Goal: Task Accomplishment & Management: Use online tool/utility

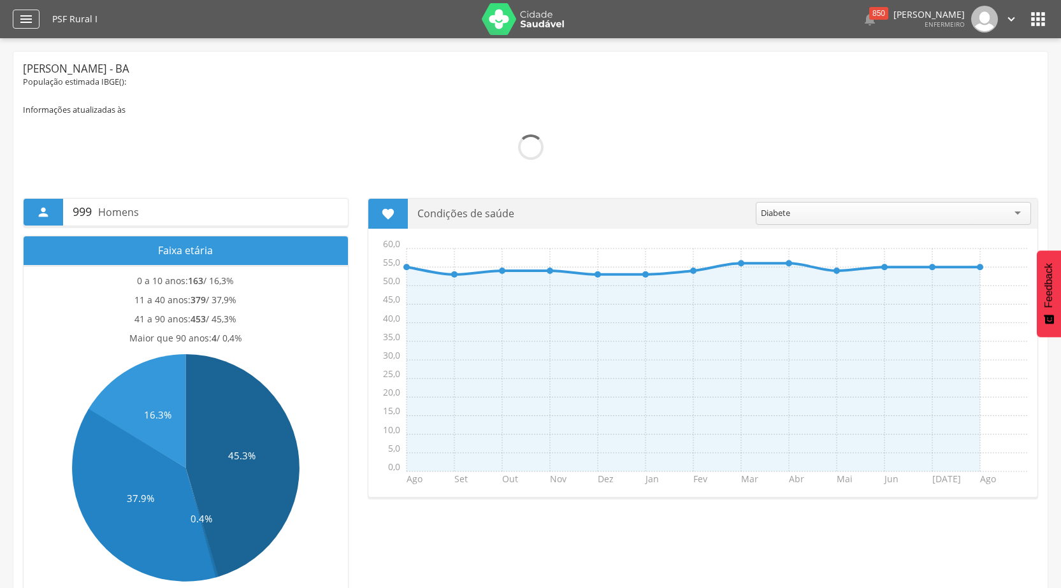
click at [34, 17] on div "" at bounding box center [26, 19] width 27 height 19
click at [27, 15] on icon "" at bounding box center [25, 18] width 15 height 15
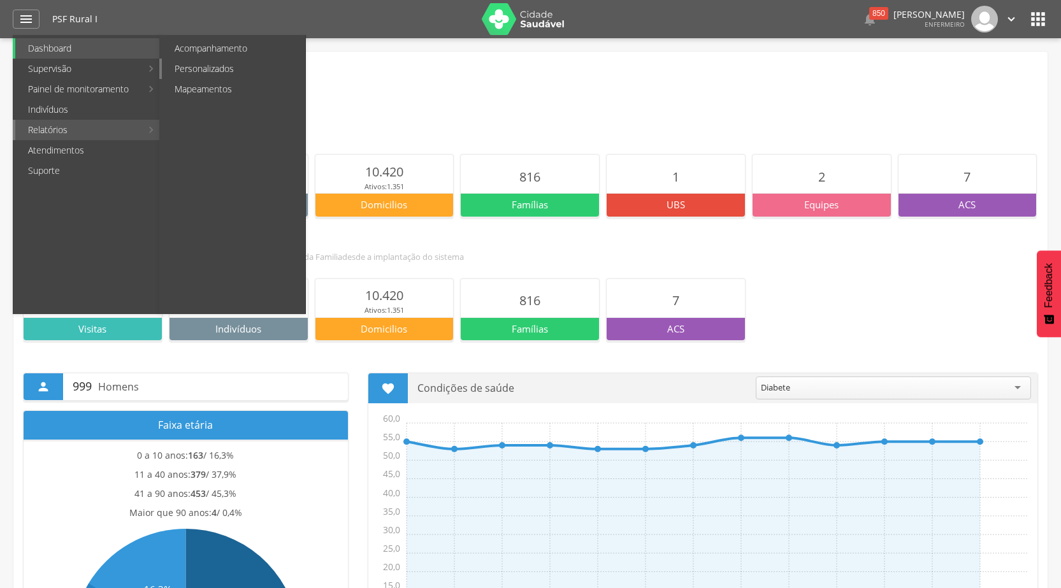
click at [228, 66] on link "Personalizados" at bounding box center [233, 69] width 143 height 20
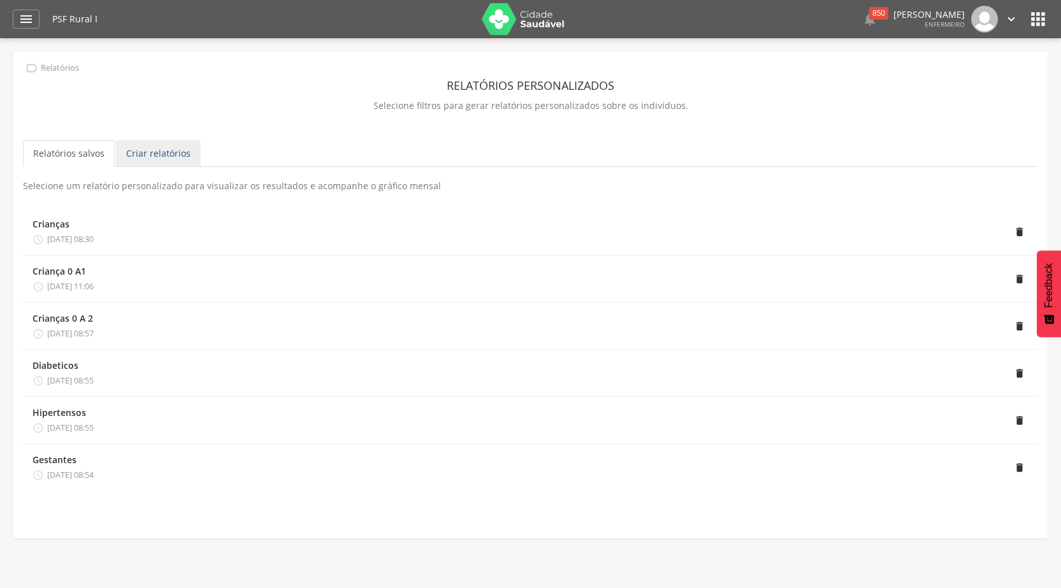
click at [167, 150] on link "Criar relatórios" at bounding box center [158, 153] width 85 height 27
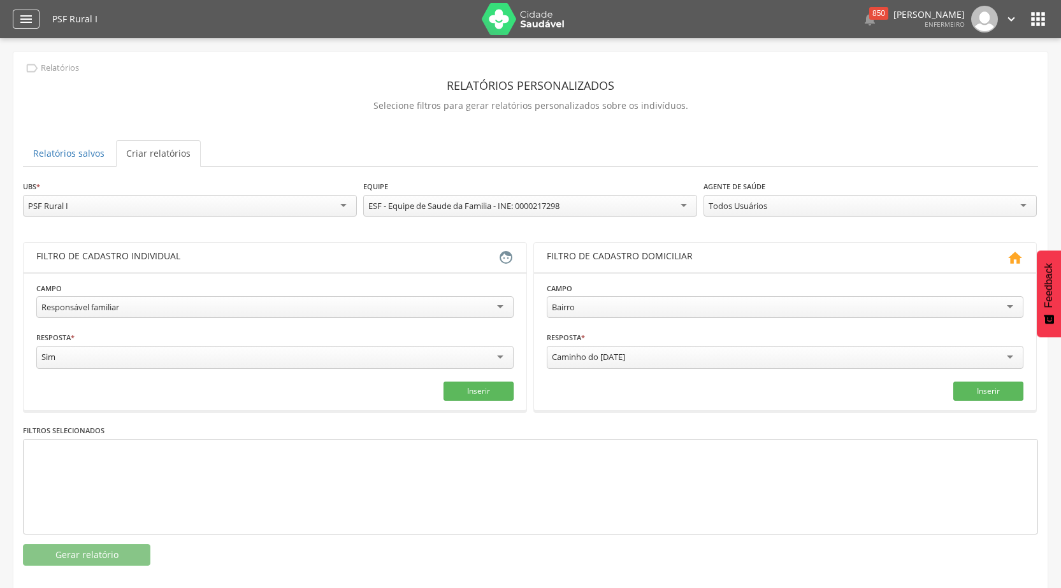
click at [31, 15] on icon "" at bounding box center [25, 18] width 15 height 15
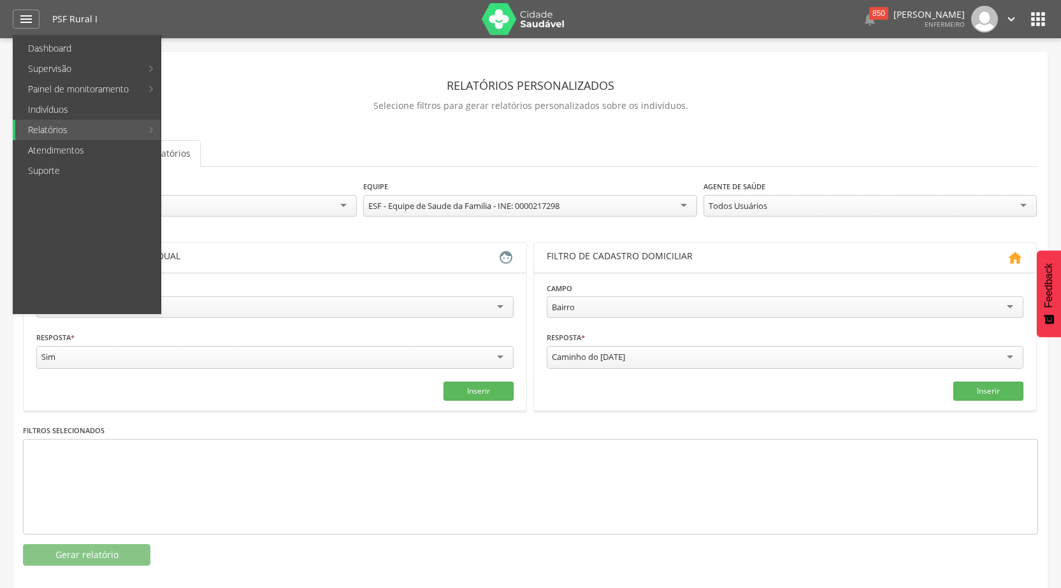
click at [210, 16] on h1 "PSF Rural I" at bounding box center [262, 19] width 420 height 9
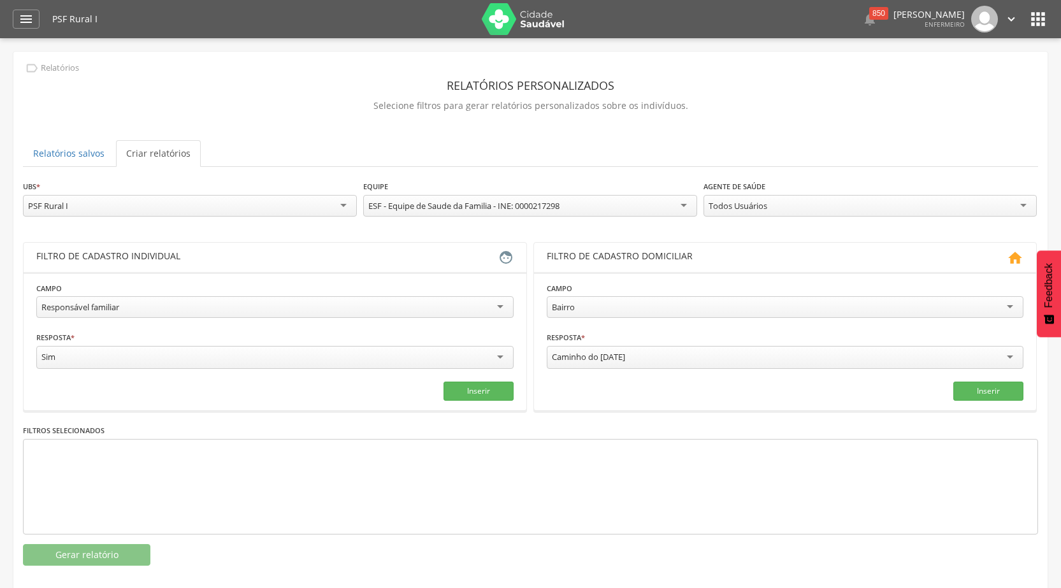
click at [1036, 17] on icon "" at bounding box center [1038, 19] width 20 height 20
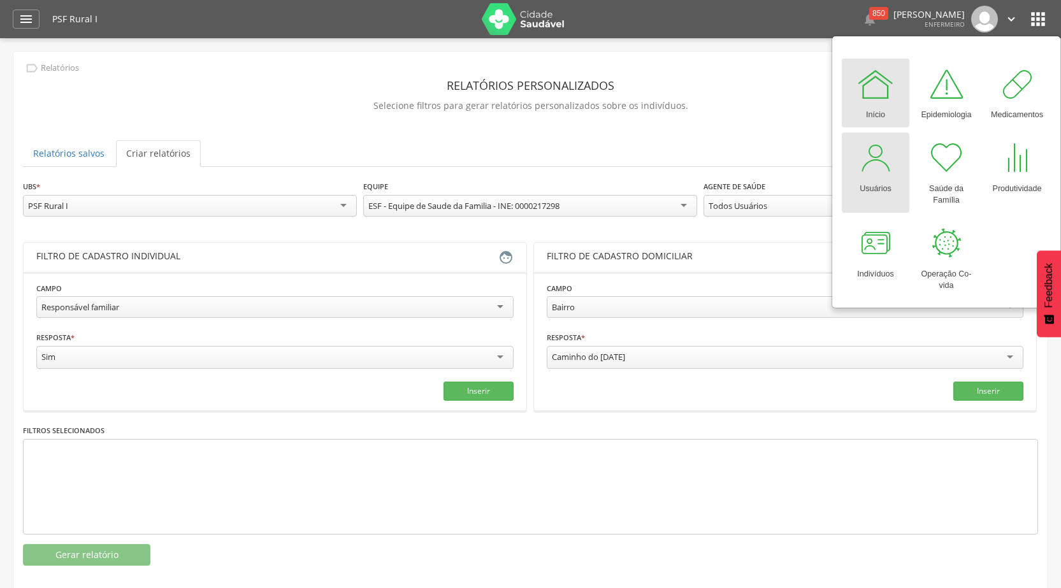
click at [883, 175] on div at bounding box center [875, 158] width 38 height 38
